Goal: Find specific page/section: Find specific page/section

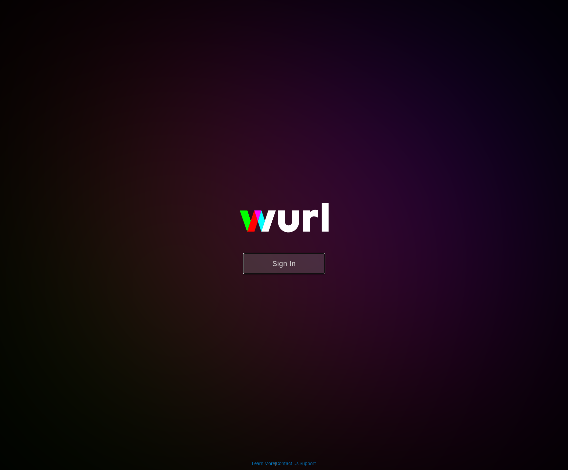
click at [302, 269] on button "Sign In" at bounding box center [284, 263] width 82 height 21
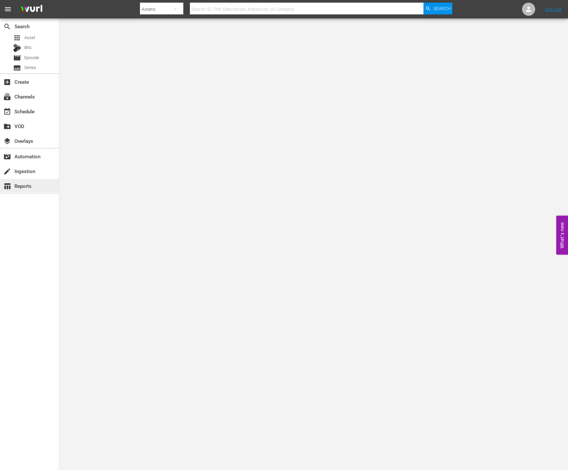
click at [16, 185] on div "table_chart Reports" at bounding box center [18, 185] width 37 height 6
